Goal: Use online tool/utility: Utilize a website feature to perform a specific function

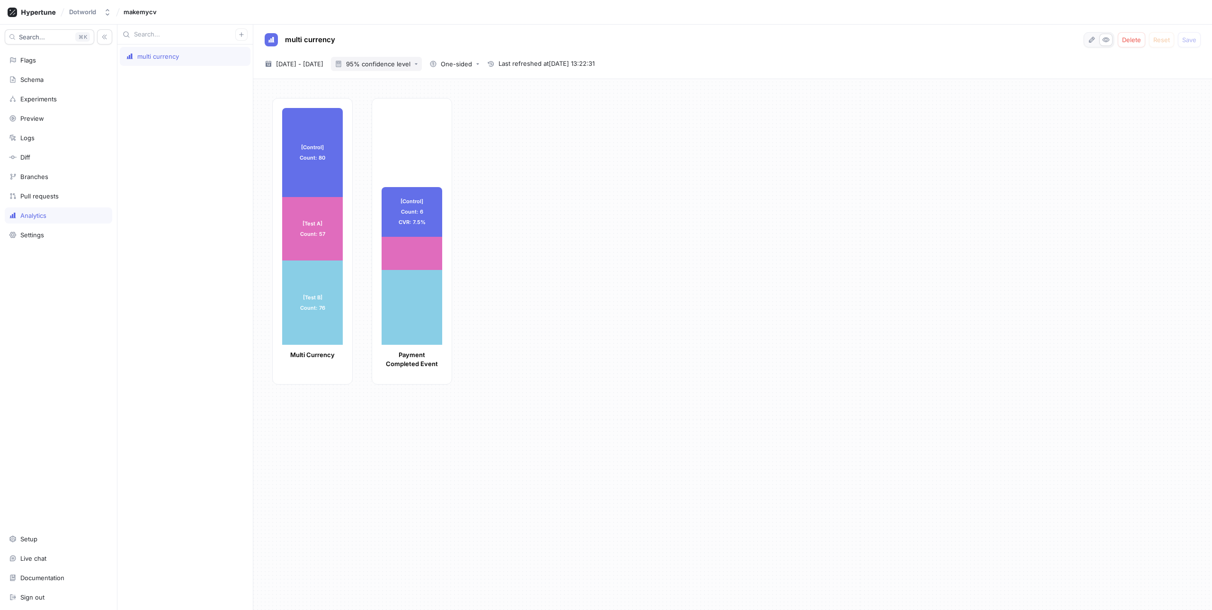
click at [396, 62] on div "95% confidence level" at bounding box center [378, 64] width 64 height 6
click at [409, 113] on span "99% confidence level" at bounding box center [417, 116] width 70 height 8
click at [405, 71] on div "multi currency Delete Reset Save 2025-09-29 ~ 2025-09-29 29 Sep 2025 - 29 Sep 2…" at bounding box center [732, 52] width 959 height 54
click at [406, 64] on div "99% confidence level" at bounding box center [378, 64] width 64 height 6
click at [412, 95] on div "95% confidence level" at bounding box center [414, 100] width 94 height 16
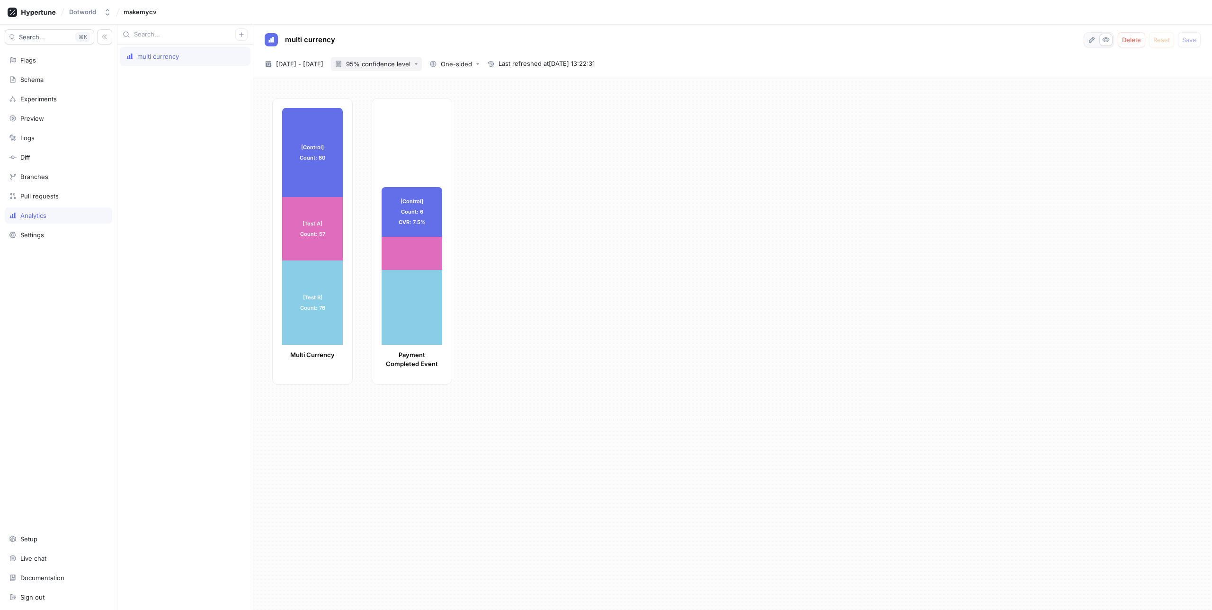
click at [408, 67] on div "95% confidence level" at bounding box center [378, 64] width 64 height 6
click at [410, 80] on span "90% confidence level" at bounding box center [417, 83] width 70 height 8
click at [410, 66] on div "90% confidence level" at bounding box center [373, 64] width 76 height 8
click at [411, 133] on span "Bayesian probabilities" at bounding box center [417, 133] width 70 height 8
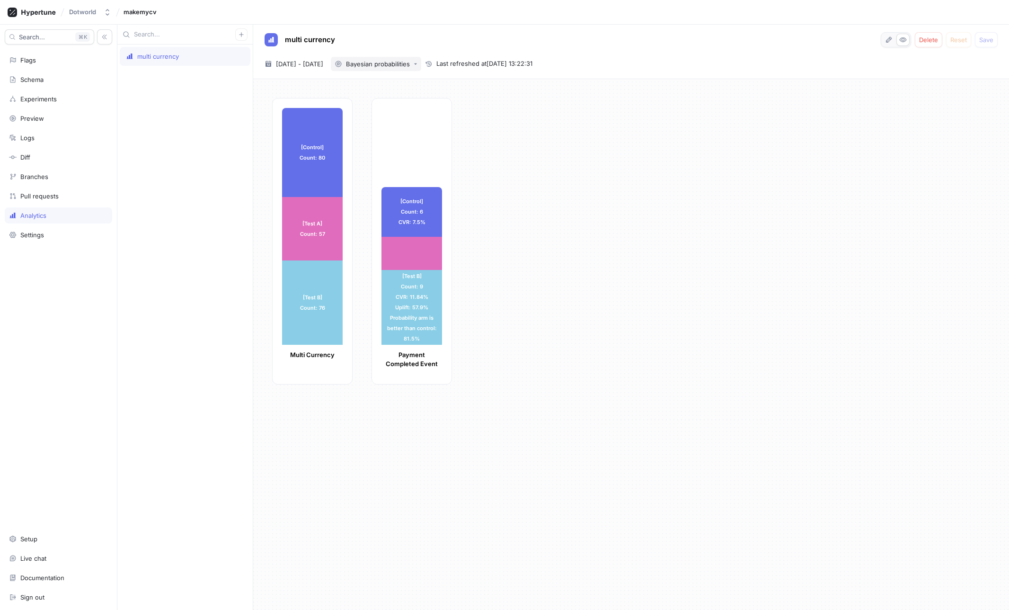
click at [396, 62] on div "Bayesian probabilities" at bounding box center [378, 64] width 64 height 6
click at [402, 111] on div "99% confidence level" at bounding box center [413, 116] width 93 height 16
click at [410, 65] on div "99% confidence level" at bounding box center [378, 64] width 64 height 6
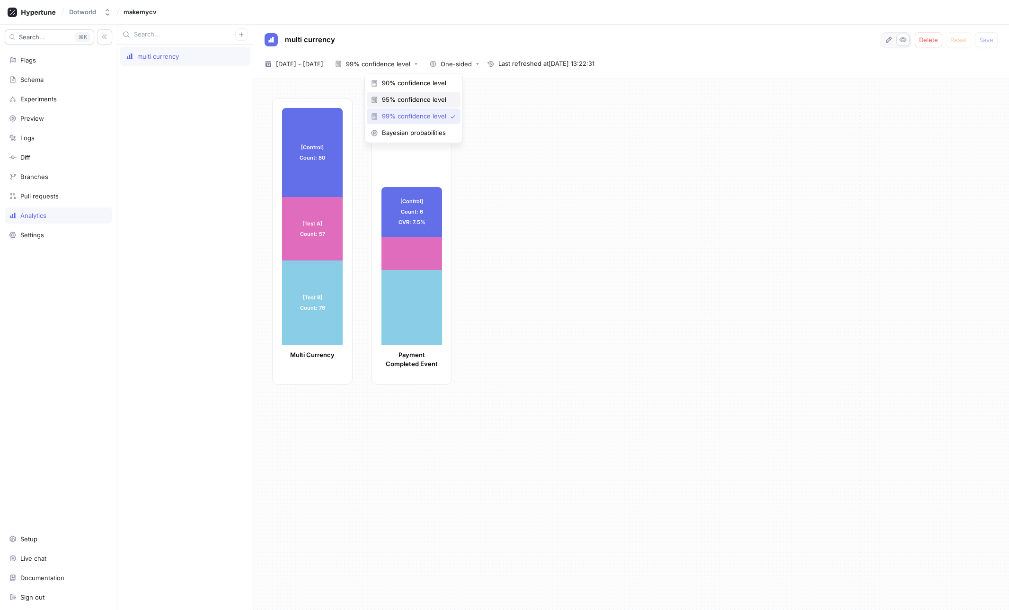
click at [406, 99] on span "95% confidence level" at bounding box center [417, 100] width 70 height 8
drag, startPoint x: 419, startPoint y: 56, endPoint x: 418, endPoint y: 65, distance: 8.5
click at [419, 57] on button "95% confidence level" at bounding box center [376, 64] width 91 height 14
click at [394, 114] on span "99% confidence level" at bounding box center [417, 116] width 70 height 8
click at [399, 67] on div "99% confidence level" at bounding box center [373, 64] width 76 height 8
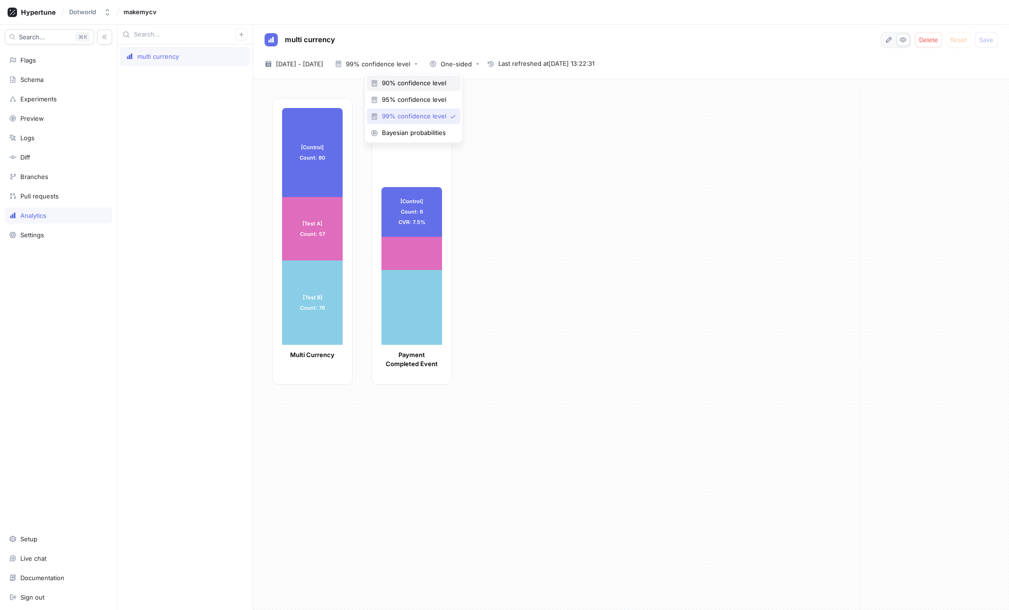
click at [399, 78] on div "90% confidence level" at bounding box center [414, 83] width 94 height 16
click at [166, 66] on div "multi currency" at bounding box center [184, 327] width 135 height 565
click at [164, 59] on div "multi currency" at bounding box center [158, 57] width 42 height 8
click at [16, 238] on icon at bounding box center [13, 235] width 8 height 8
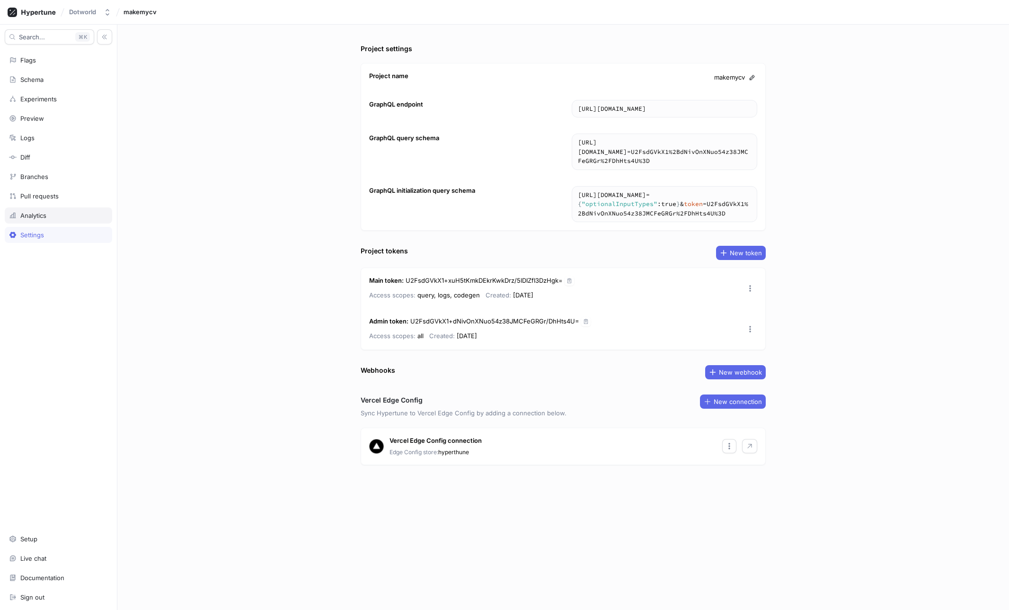
click at [27, 221] on div "Analytics" at bounding box center [58, 215] width 107 height 16
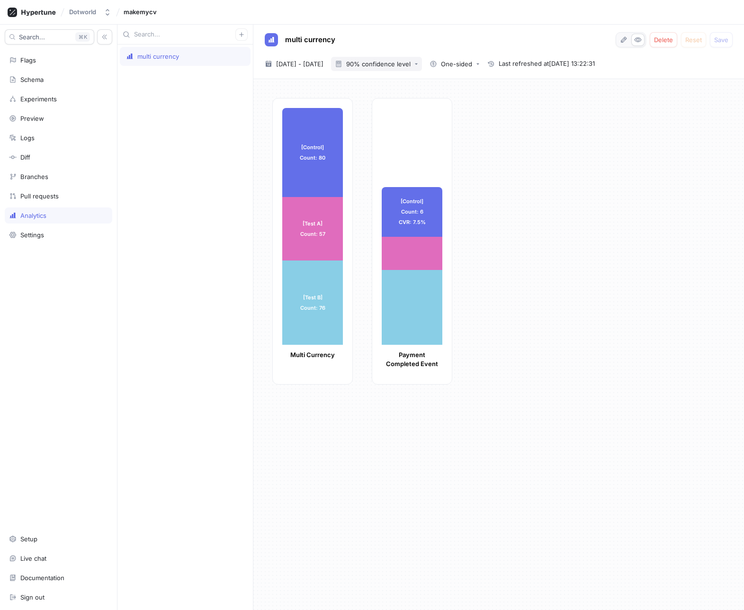
click at [410, 61] on div "90% confidence level" at bounding box center [378, 64] width 64 height 6
click at [520, 187] on div "[Control] Count: 80 [Control] Count: 80 [Test A] Count: 57 [Test A] Count: 57 […" at bounding box center [504, 244] width 464 height 292
click at [410, 60] on div "90% confidence level" at bounding box center [373, 64] width 76 height 8
click at [406, 127] on div "Bayesian probabilities" at bounding box center [414, 133] width 94 height 16
drag, startPoint x: 408, startPoint y: 55, endPoint x: 408, endPoint y: 61, distance: 5.7
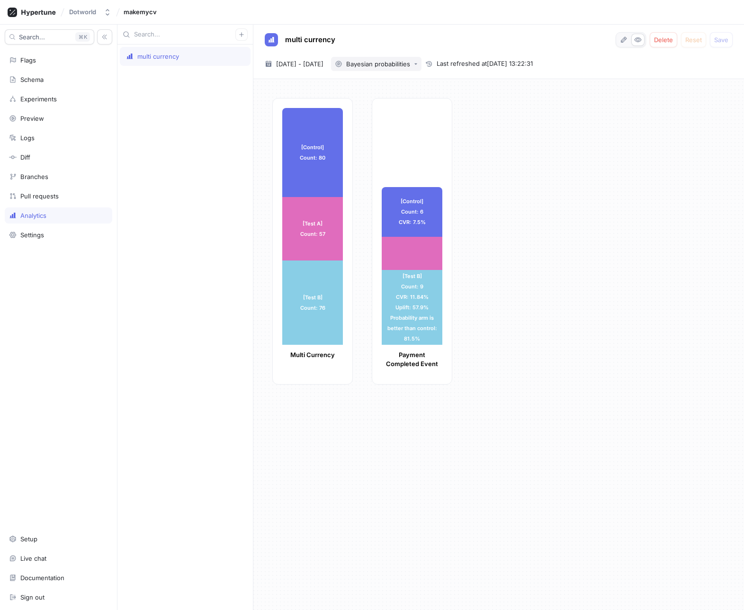
click at [408, 55] on div "multi currency Delete Reset Save 2025-09-29 ~ 2025-09-29 29 Sep 2025 - 29 Sep 2…" at bounding box center [498, 52] width 490 height 54
click at [408, 62] on div "Bayesian probabilities" at bounding box center [378, 64] width 64 height 6
click at [401, 81] on span "90% confidence level" at bounding box center [417, 83] width 70 height 8
click at [52, 99] on div "Experiments" at bounding box center [38, 99] width 36 height 8
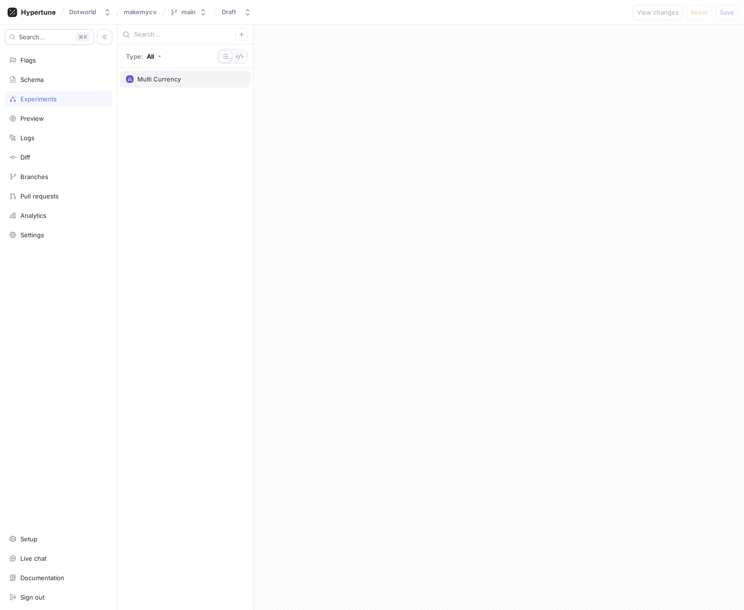
click at [184, 79] on div "Multi Currency" at bounding box center [185, 79] width 118 height 8
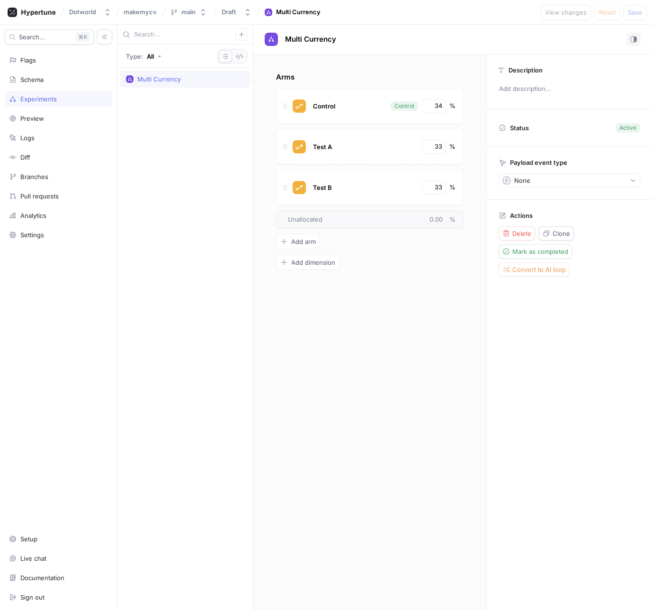
type textarea "x"
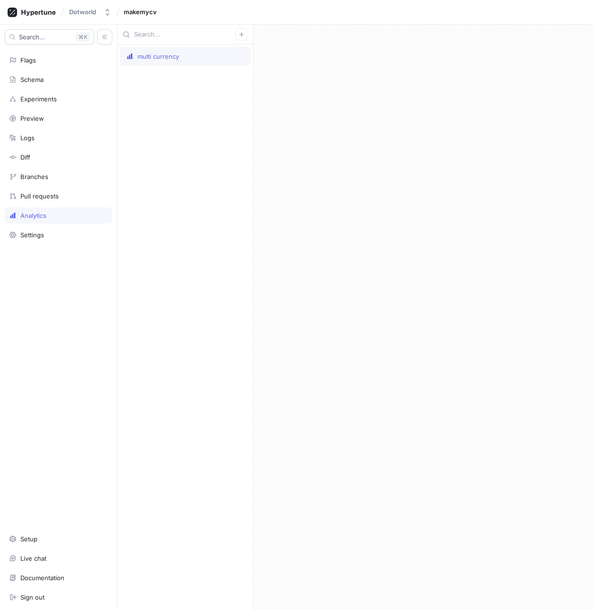
click at [183, 52] on div "multi currency" at bounding box center [185, 56] width 131 height 19
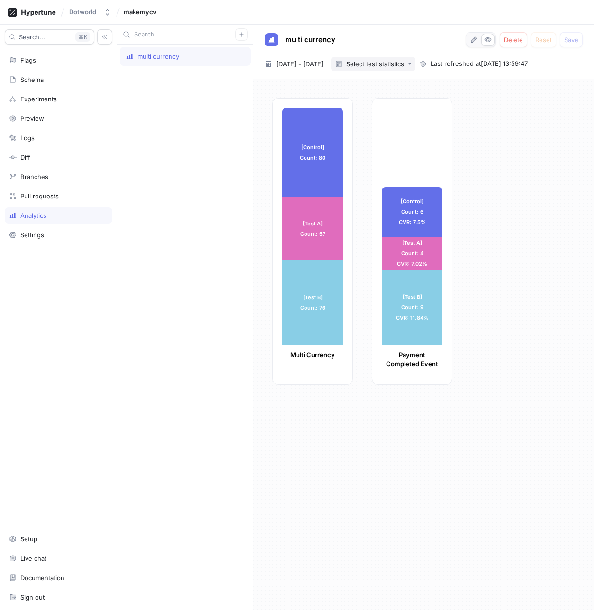
click at [403, 71] on div "multi currency Delete Reset Save 2025-09-29 ~ 2025-09-29 29 Sep 2025 - 29 Sep 2…" at bounding box center [423, 52] width 340 height 54
click at [403, 68] on button "Select test statistics" at bounding box center [373, 64] width 84 height 14
click at [403, 137] on div "Bayesian probabilities" at bounding box center [411, 133] width 88 height 16
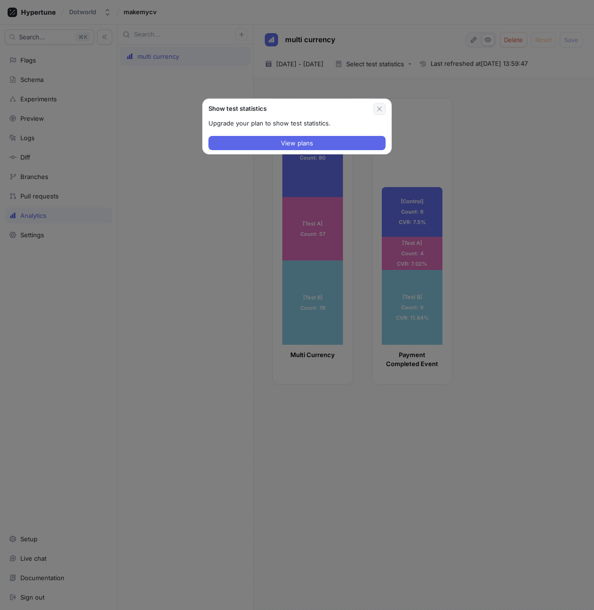
click at [379, 111] on icon "button" at bounding box center [379, 109] width 8 height 8
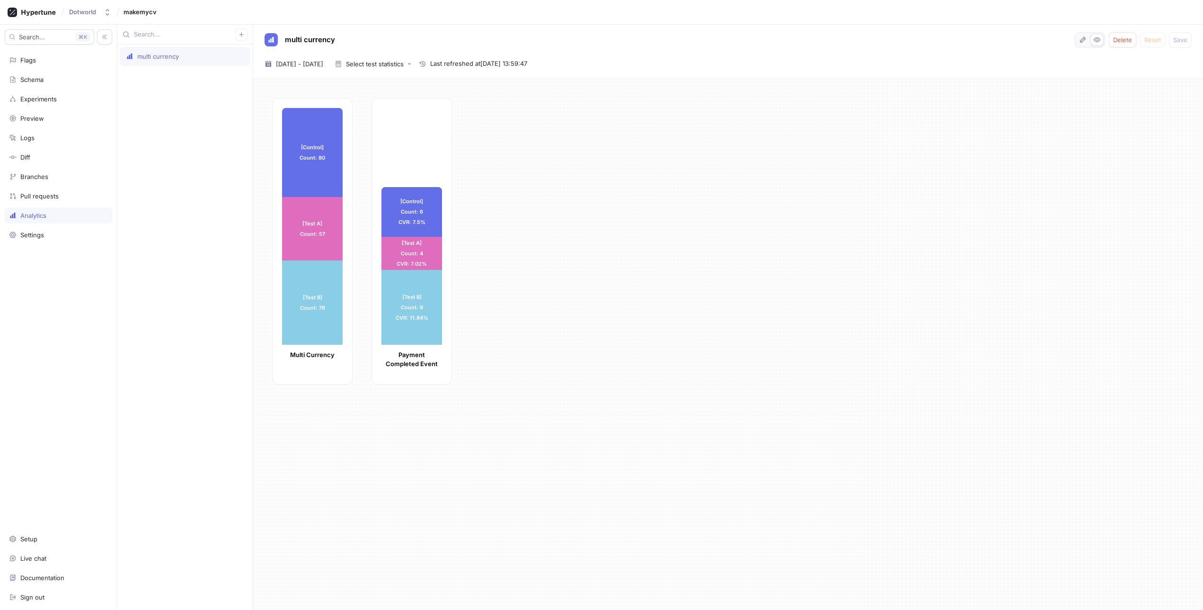
type textarea "x"
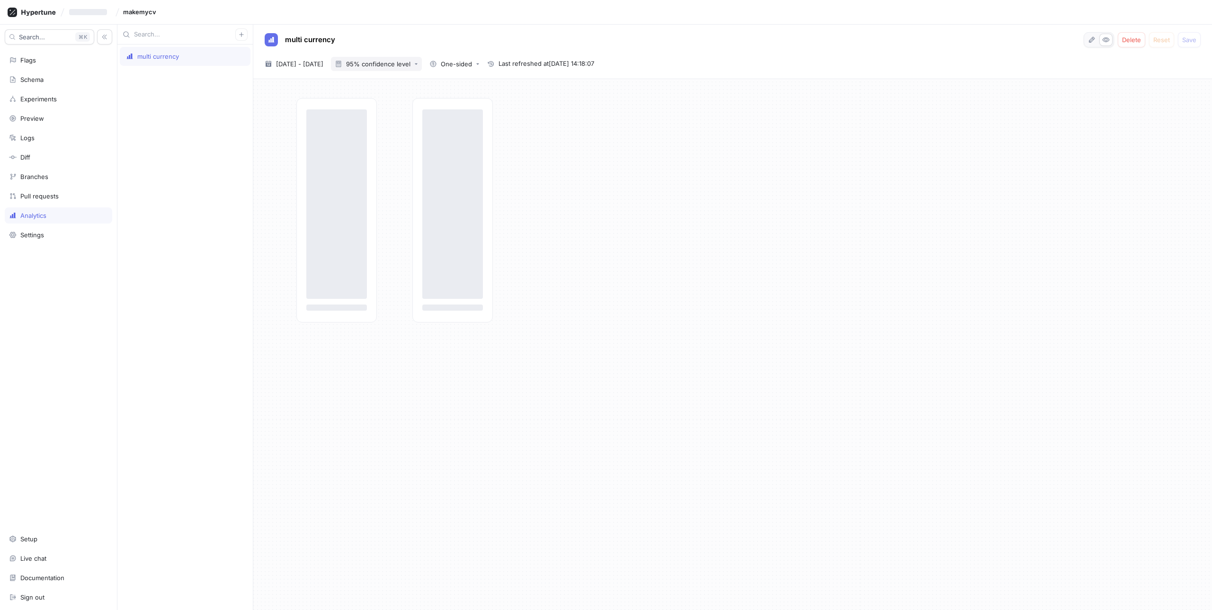
click at [387, 62] on div "95% confidence level" at bounding box center [378, 64] width 64 height 6
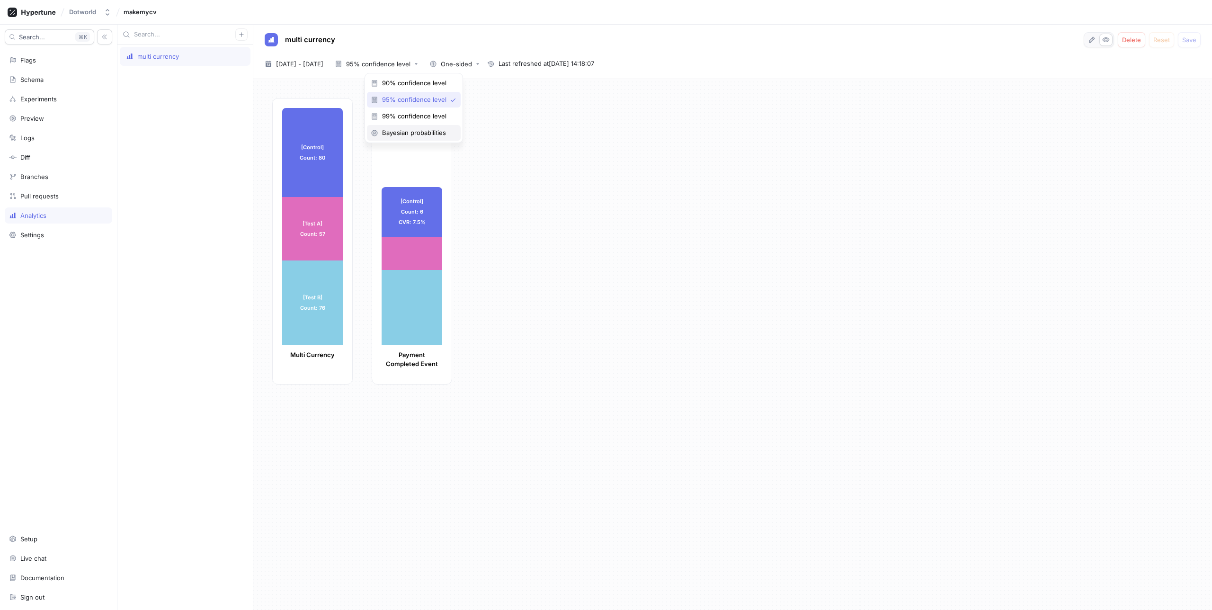
click at [396, 129] on span "Bayesian probabilities" at bounding box center [417, 133] width 70 height 8
click at [404, 67] on div "Bayesian probabilities" at bounding box center [372, 64] width 75 height 8
click at [404, 103] on span "95% confidence level" at bounding box center [417, 100] width 70 height 8
drag, startPoint x: 701, startPoint y: 121, endPoint x: 902, endPoint y: 138, distance: 202.4
click at [702, 121] on div "[Control] Count: 80 [Control] Count: 80 [Test A] Count: 57 [Test A] Count: 57 […" at bounding box center [738, 244] width 932 height 292
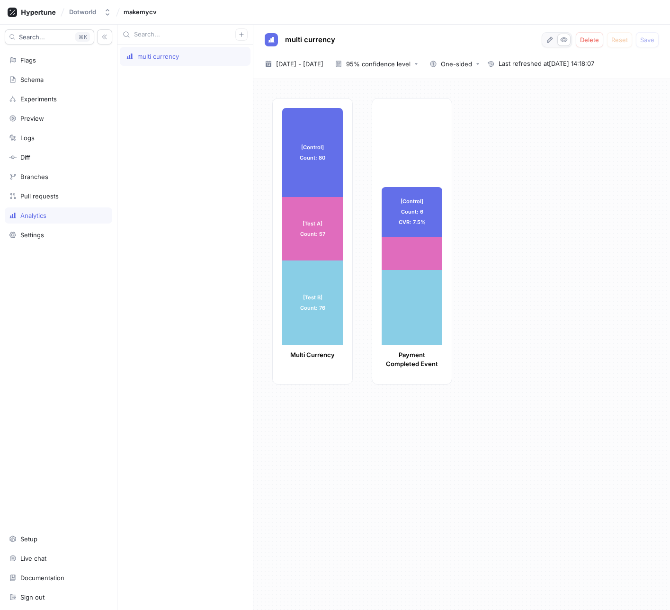
type textarea "x"
